Goal: Information Seeking & Learning: Learn about a topic

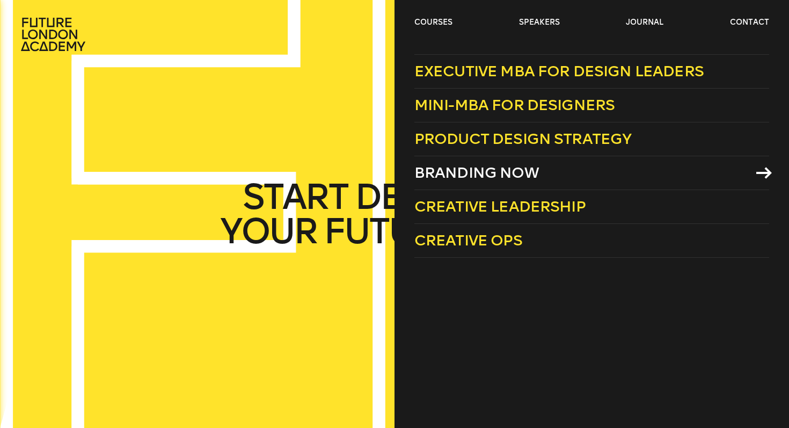
click at [448, 175] on span "Branding Now" at bounding box center [477, 173] width 125 height 18
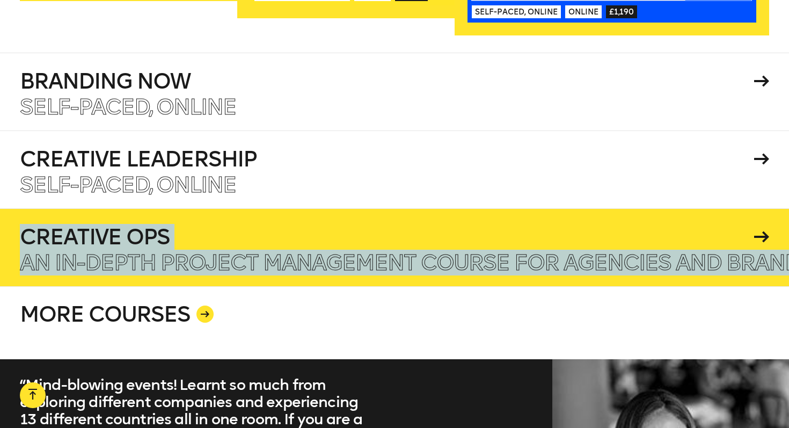
scroll to position [1908, 0]
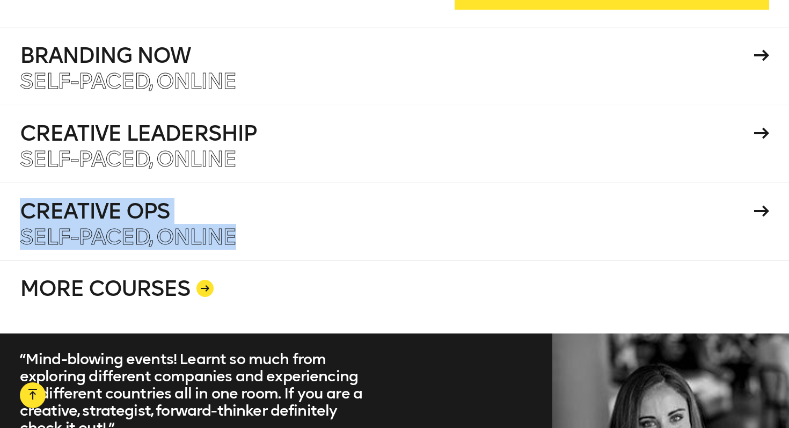
click at [183, 267] on link "MORE COURSES" at bounding box center [395, 296] width 750 height 73
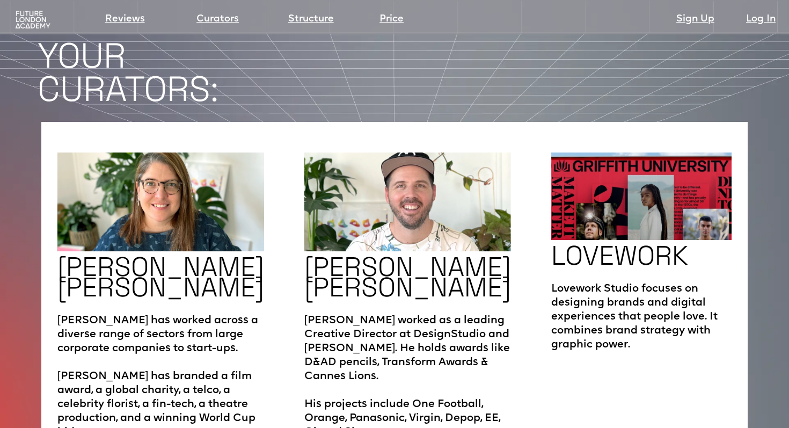
scroll to position [1734, 0]
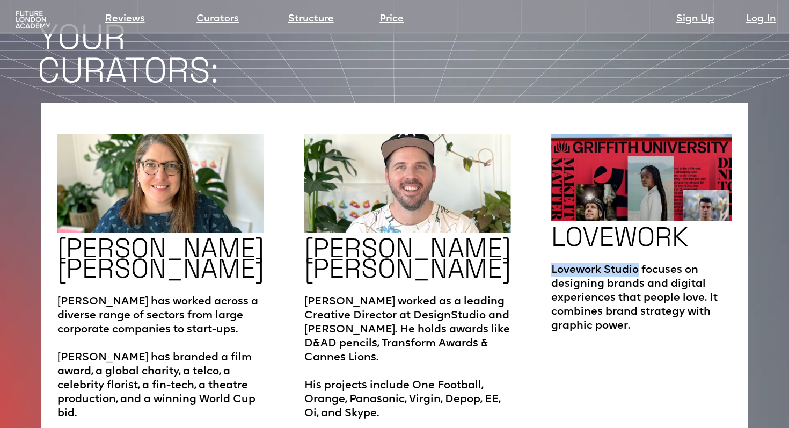
drag, startPoint x: 623, startPoint y: 246, endPoint x: 534, endPoint y: 246, distance: 88.6
click at [551, 252] on p "Lovework Studio focuses on designing brands and digital experiences that people…" at bounding box center [641, 292] width 180 height 81
copy p "Lovework Studio"
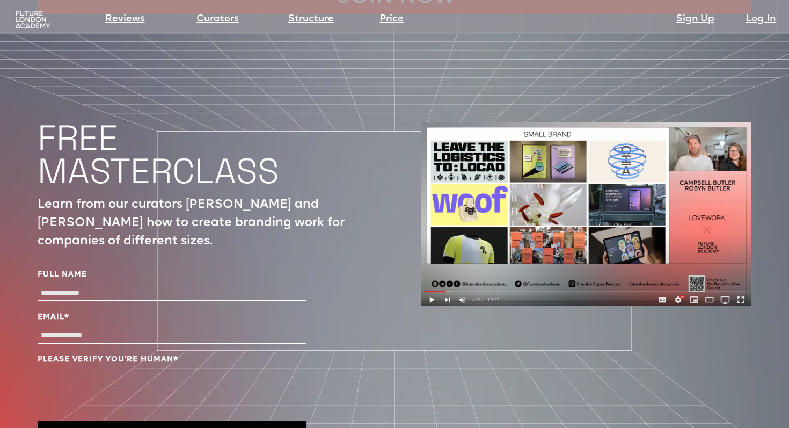
scroll to position [3536, 0]
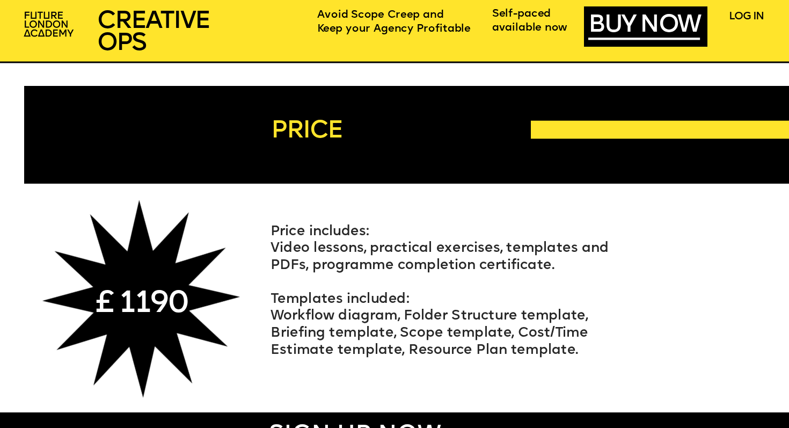
scroll to position [4879, 0]
